Goal: Transaction & Acquisition: Download file/media

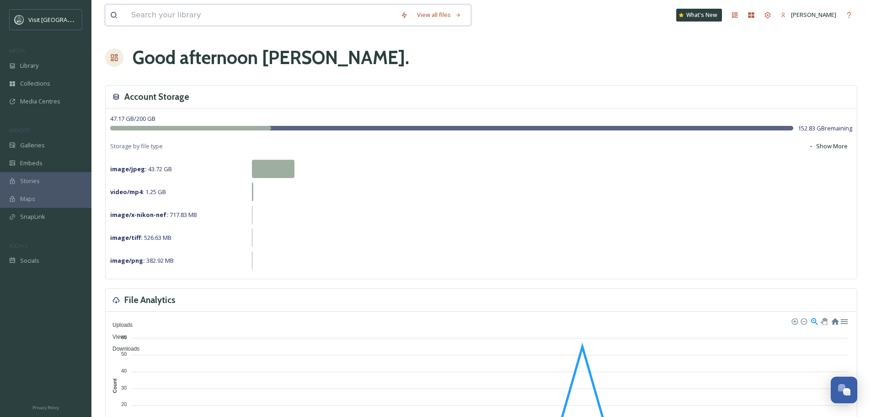
click at [168, 16] on input at bounding box center [261, 15] width 269 height 20
type input "legends"
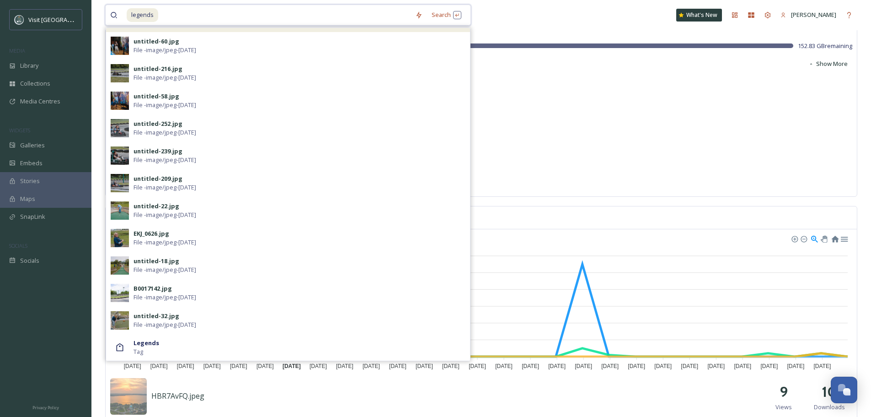
scroll to position [91, 0]
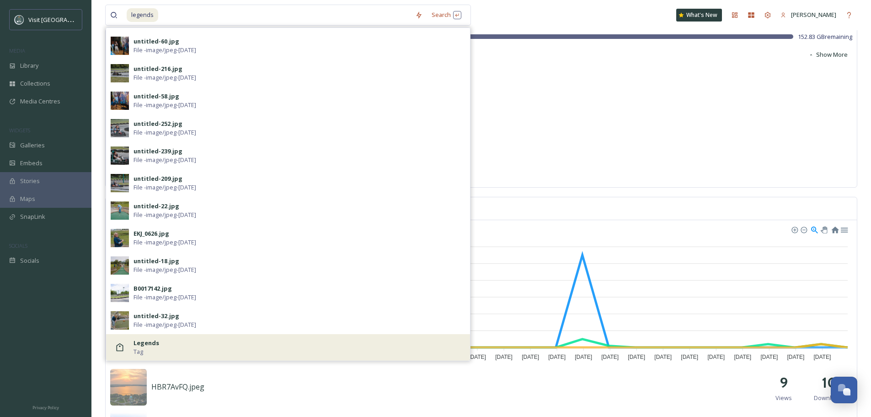
click at [150, 349] on div "Legends Tag" at bounding box center [300, 347] width 332 height 17
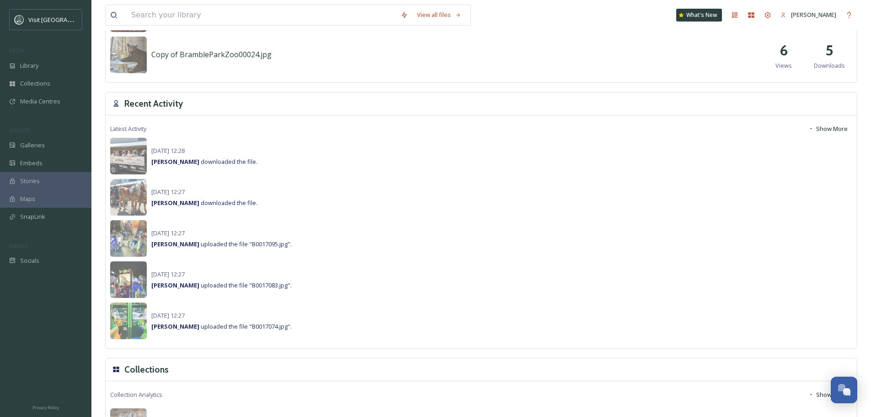
scroll to position [732, 0]
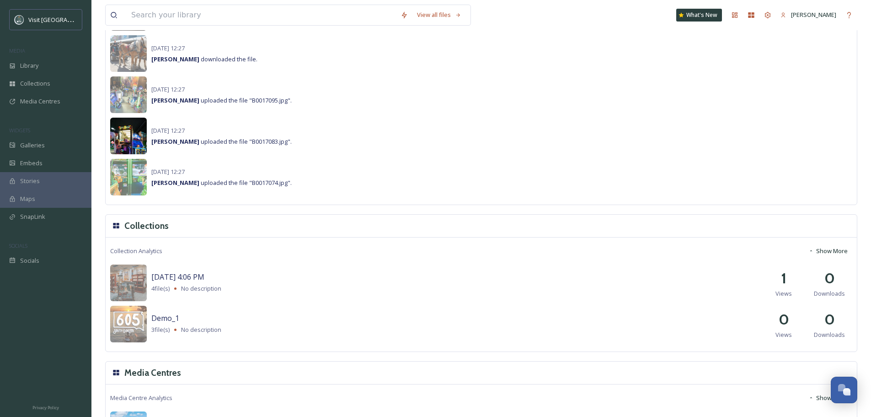
click at [126, 140] on img at bounding box center [128, 136] width 37 height 37
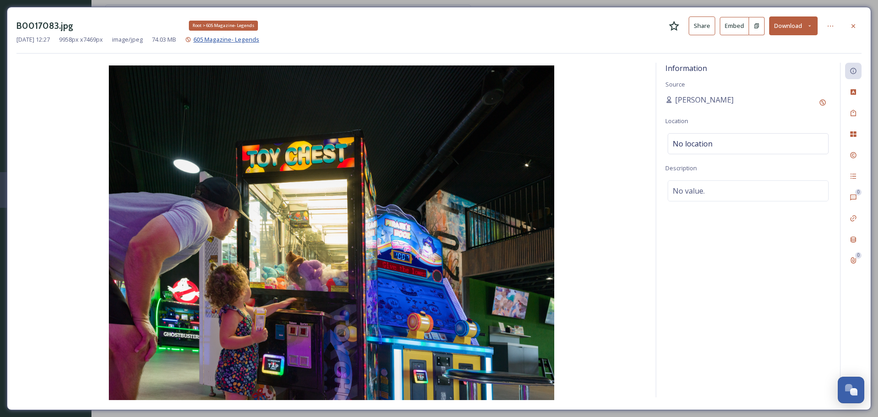
click at [247, 38] on span "605 Magazine- Legends" at bounding box center [227, 39] width 66 height 8
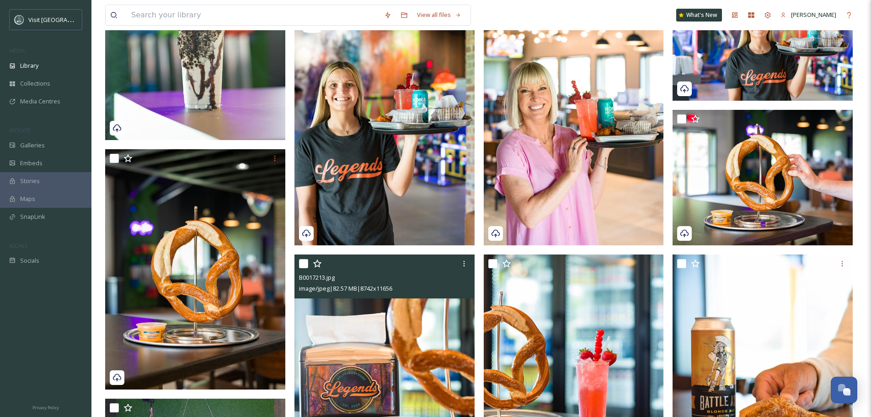
scroll to position [778, 0]
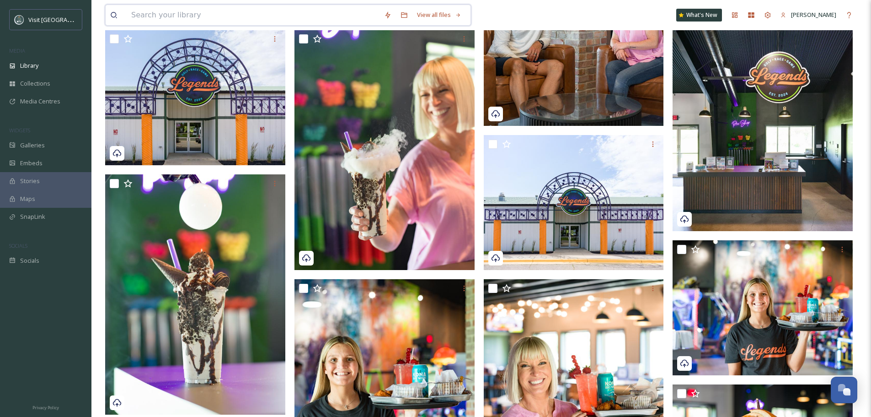
click at [156, 15] on input at bounding box center [253, 15] width 253 height 20
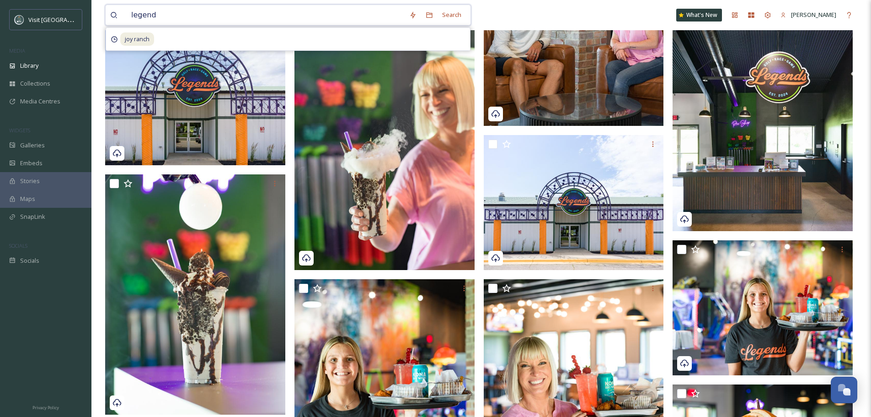
type input "legends"
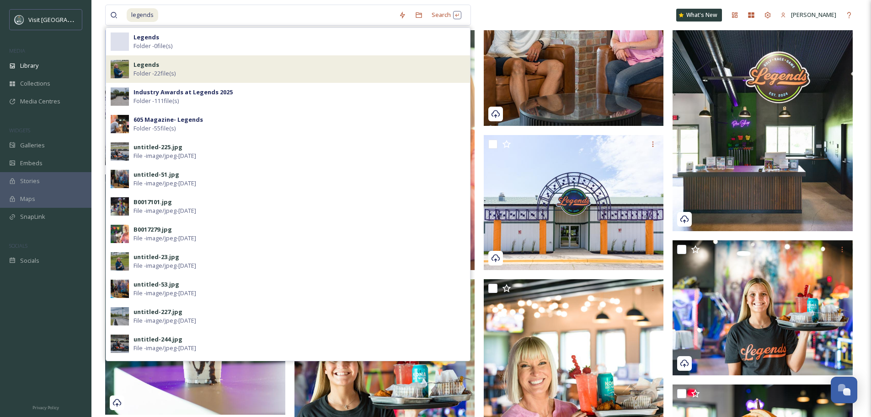
click at [291, 66] on div "Legends Folder - 22 file(s)" at bounding box center [300, 68] width 332 height 17
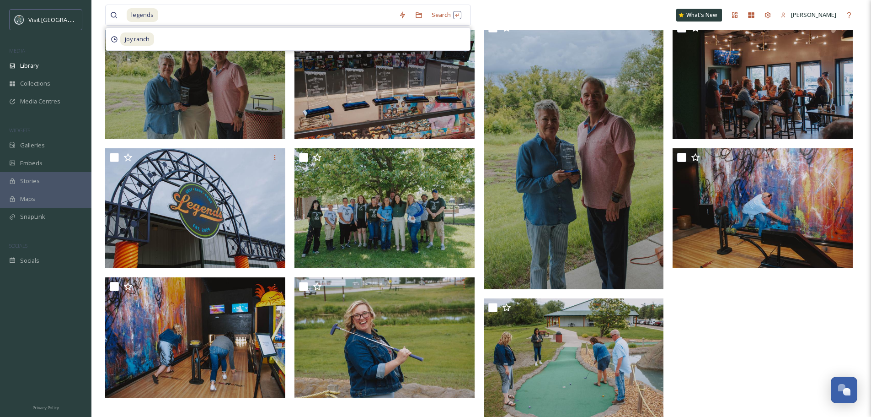
scroll to position [503, 0]
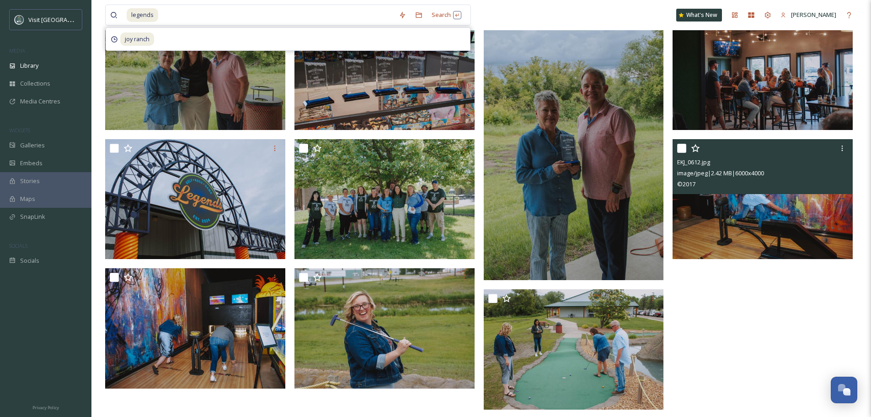
click at [781, 216] on img at bounding box center [763, 199] width 180 height 120
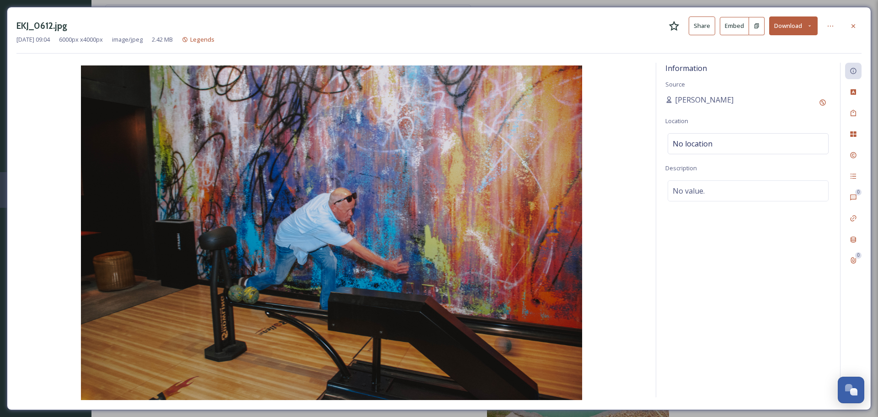
click at [790, 27] on button "Download" at bounding box center [793, 25] width 48 height 19
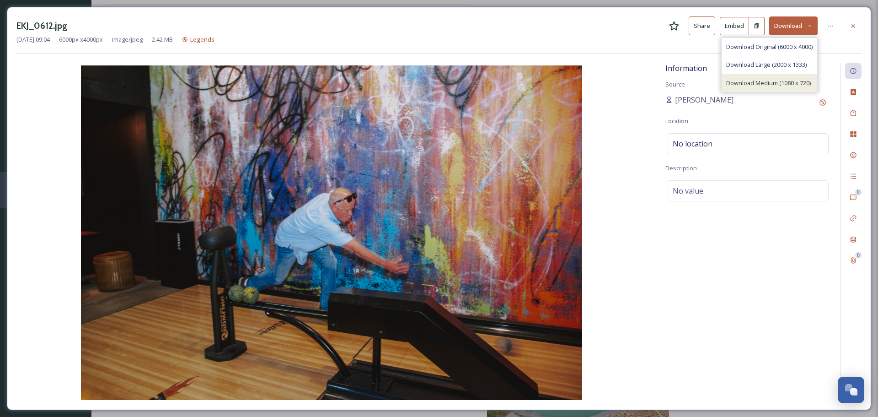
click at [759, 83] on span "Download Medium (1080 x 720)" at bounding box center [768, 83] width 85 height 9
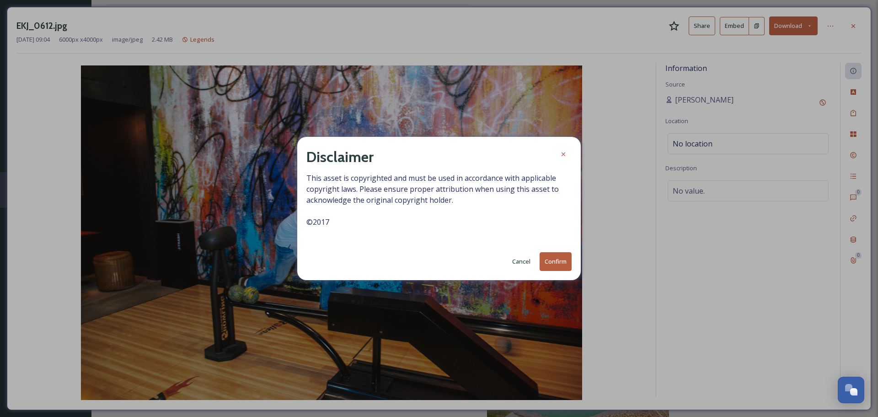
click at [543, 262] on button "Confirm" at bounding box center [556, 261] width 32 height 19
